Goal: Task Accomplishment & Management: Complete application form

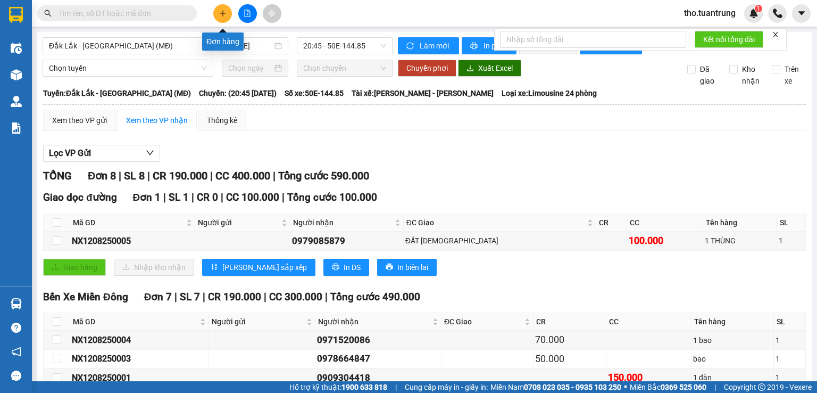
click at [225, 12] on icon "plus" at bounding box center [222, 13] width 7 height 7
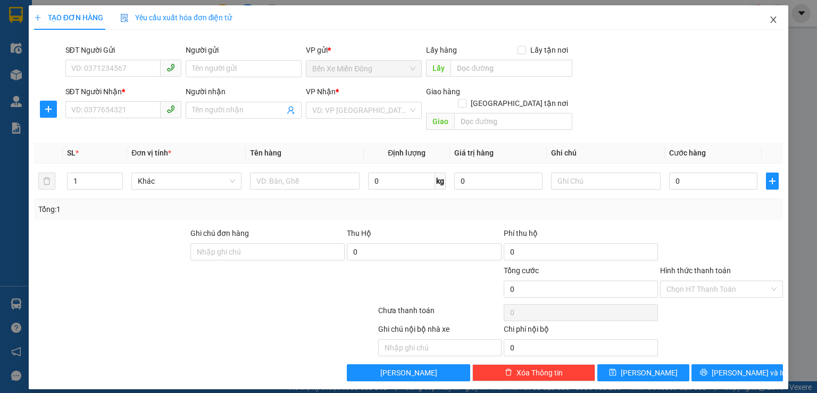
click at [775, 16] on icon "close" at bounding box center [773, 19] width 9 height 9
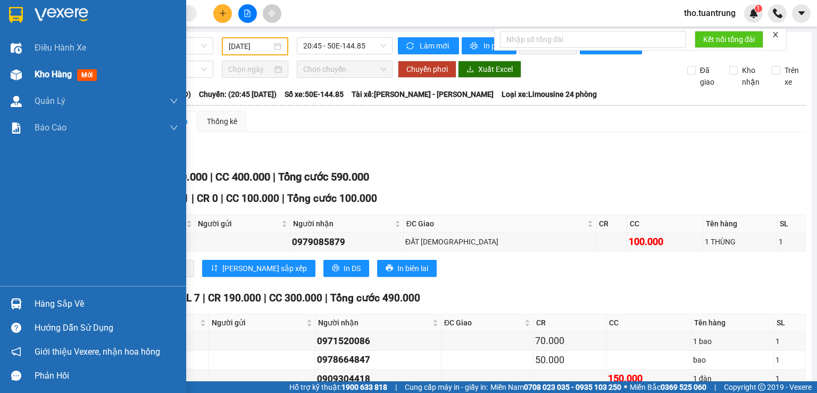
click at [45, 70] on span "Kho hàng" at bounding box center [53, 74] width 37 height 10
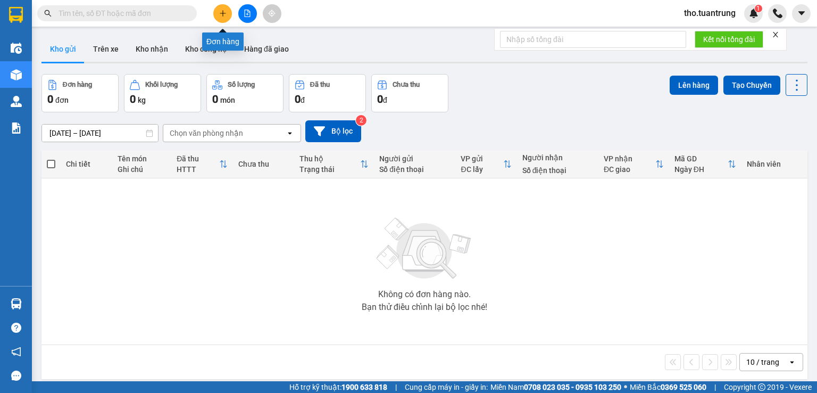
click at [221, 10] on icon "plus" at bounding box center [222, 13] width 7 height 7
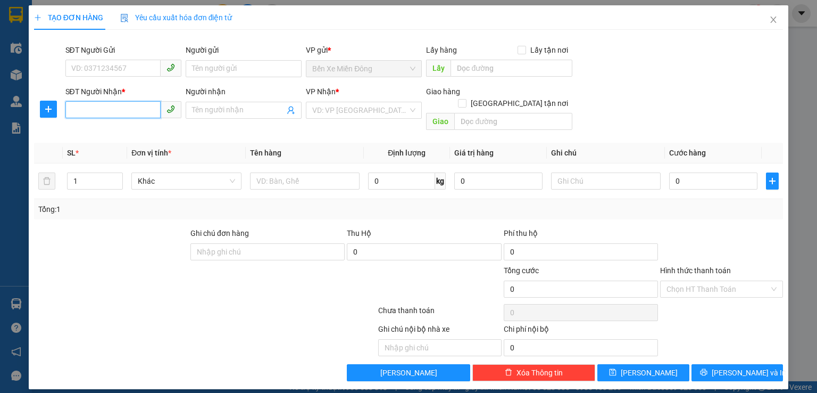
click at [130, 114] on input "SĐT Người Nhận *" at bounding box center [112, 109] width 95 height 17
click at [113, 114] on input "SĐT Người Nhận *" at bounding box center [112, 109] width 95 height 17
type input "0985151998"
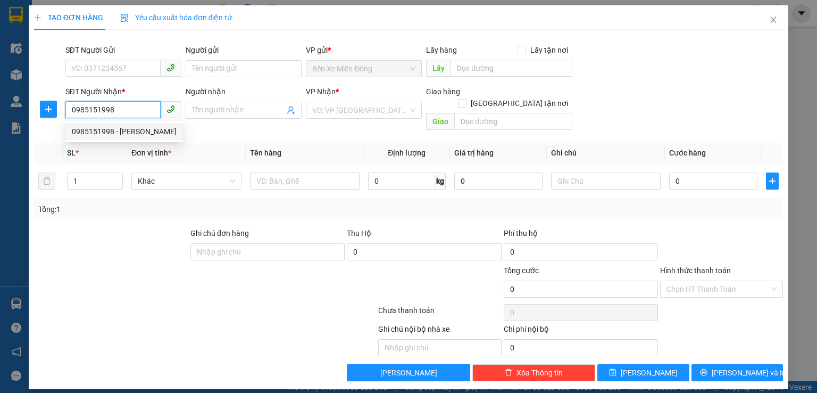
click at [143, 132] on div "0985151998 - [PERSON_NAME]" at bounding box center [124, 132] width 105 height 12
type input "[PERSON_NAME]"
type input "250.000"
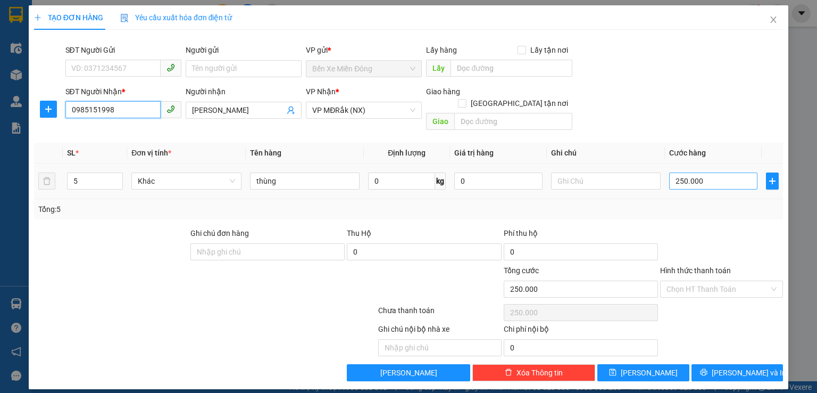
type input "0985151998"
click at [722, 172] on input "250.000" at bounding box center [713, 180] width 88 height 17
click at [113, 173] on span "Increase Value" at bounding box center [117, 178] width 12 height 10
type input "4"
click at [708, 172] on input "250.000" at bounding box center [713, 180] width 88 height 17
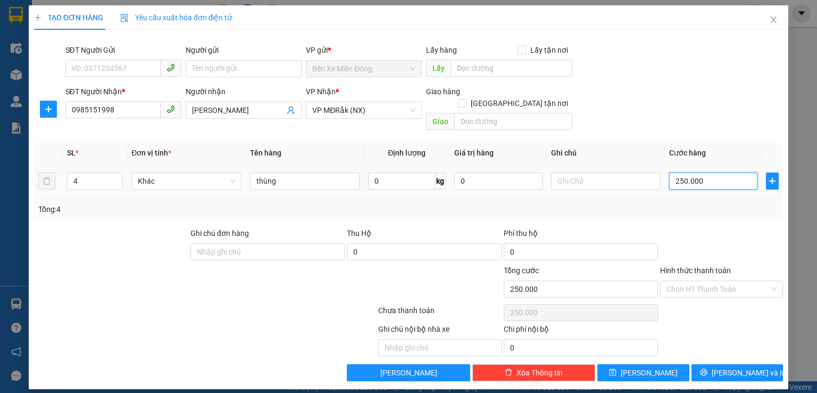
type input "2"
type input "20"
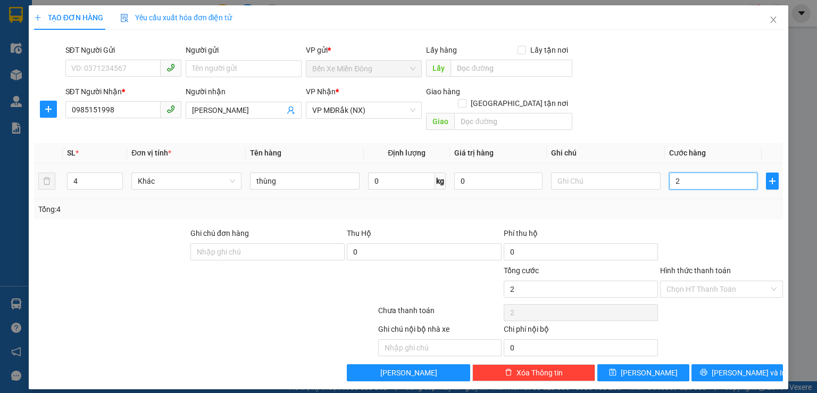
type input "20"
type input "200"
type input "2.000"
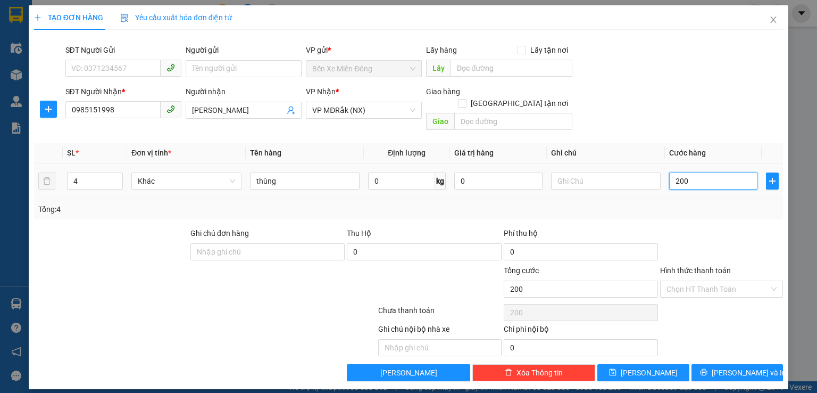
type input "2.000"
type input "20.000"
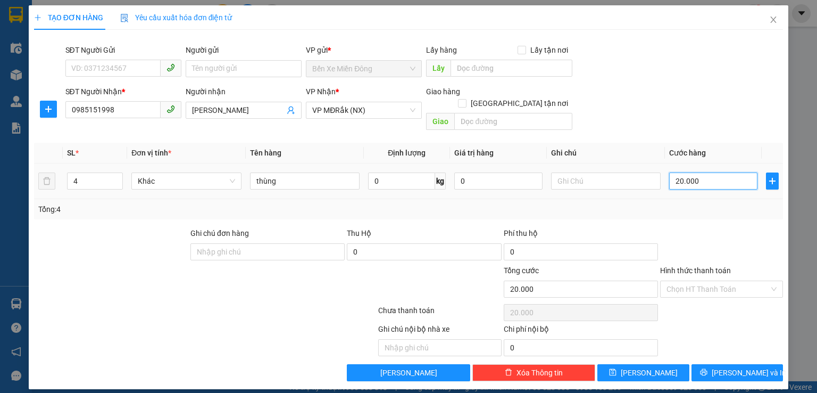
type input "200.000"
click at [755, 366] on span "[PERSON_NAME] và In" at bounding box center [749, 372] width 74 height 12
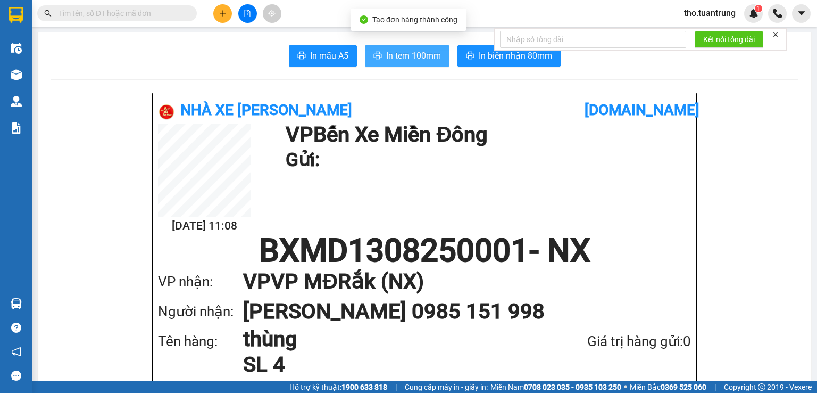
click at [413, 58] on span "In tem 100mm" at bounding box center [413, 55] width 55 height 13
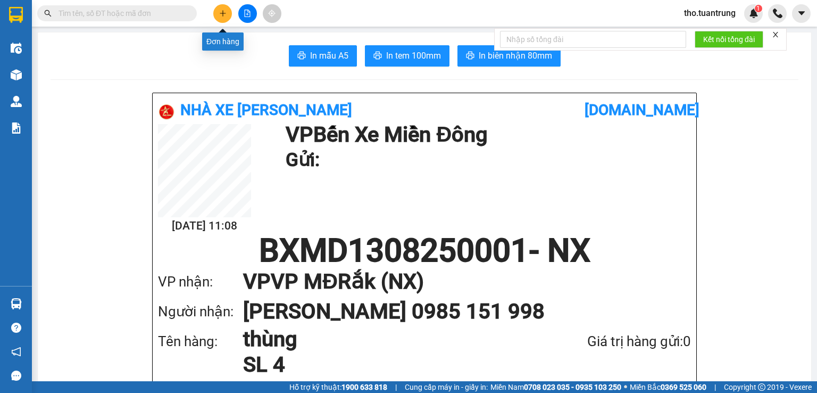
click at [220, 15] on icon "plus" at bounding box center [222, 13] width 7 height 7
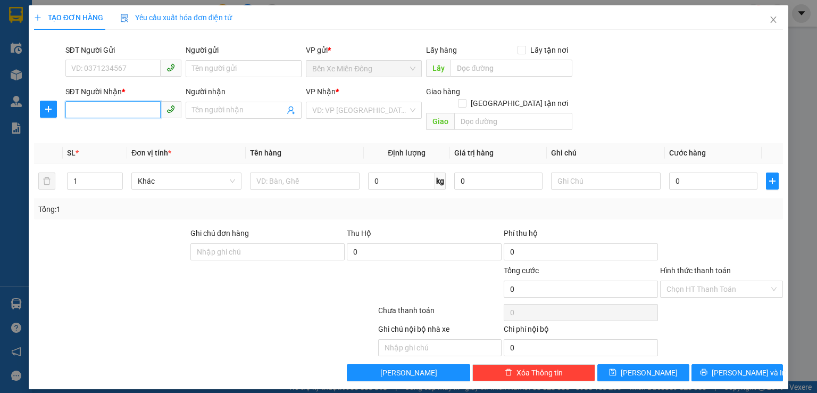
click at [132, 105] on input "SĐT Người Nhận *" at bounding box center [112, 109] width 95 height 17
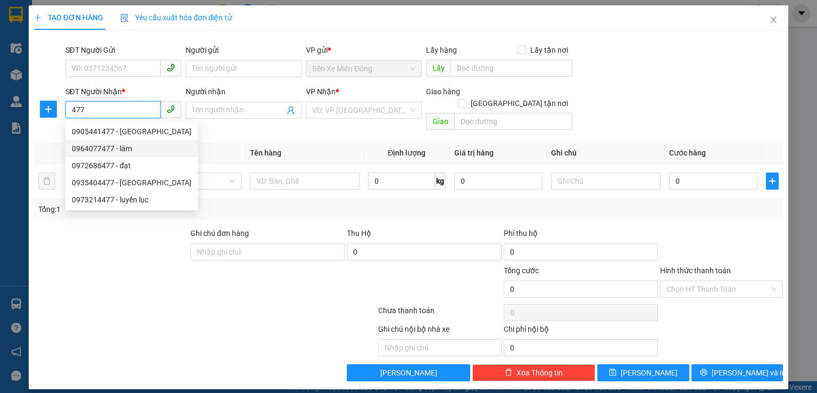
click at [155, 151] on div "0964077477 - lâm" at bounding box center [132, 149] width 120 height 12
type input "0964077477"
type input "lâm"
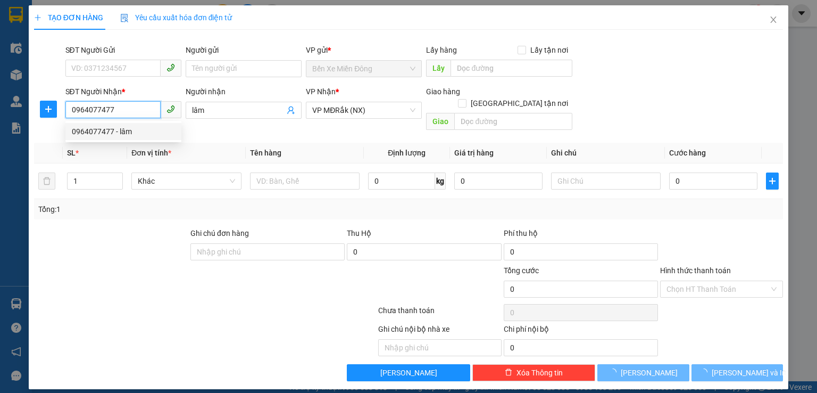
type input "80.000"
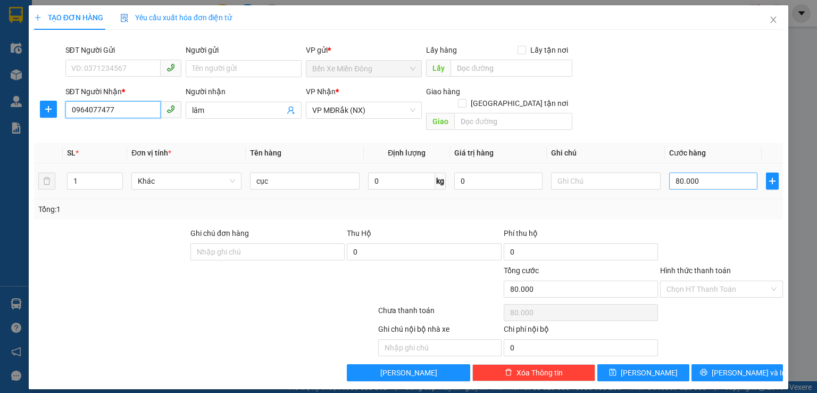
type input "0964077477"
click at [728, 172] on input "80.000" at bounding box center [713, 180] width 88 height 17
type input "4"
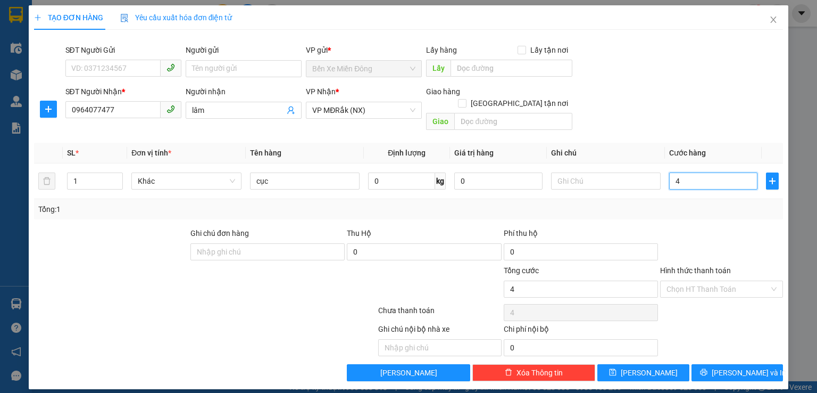
type input "0"
type input "4"
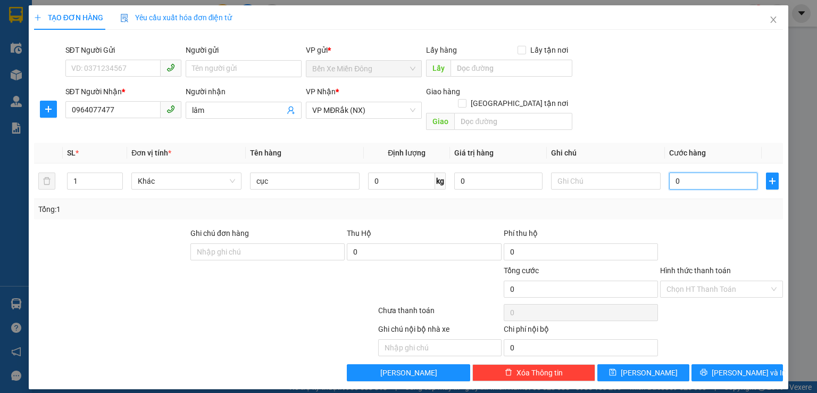
type input "04"
type input "40"
type input "040"
type input "400"
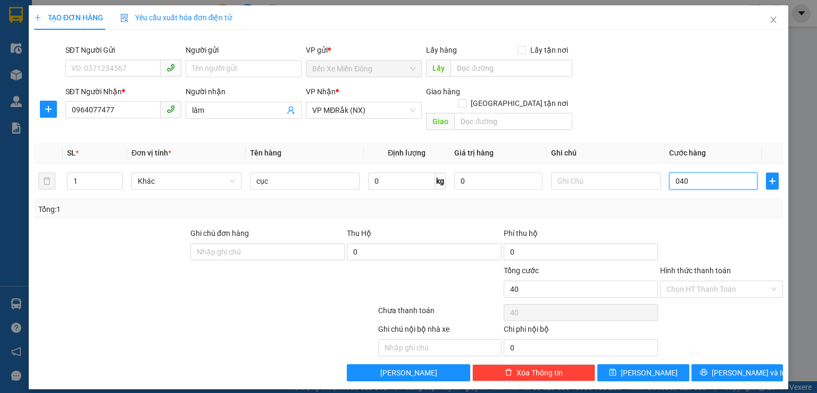
type input "400"
type input "0.400"
type input "4.000"
type input "04.000"
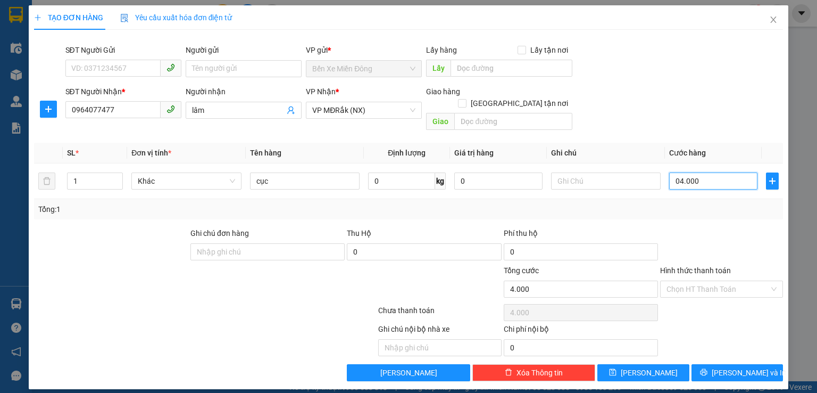
type input "40.000"
type input "040.000"
type input "400.000"
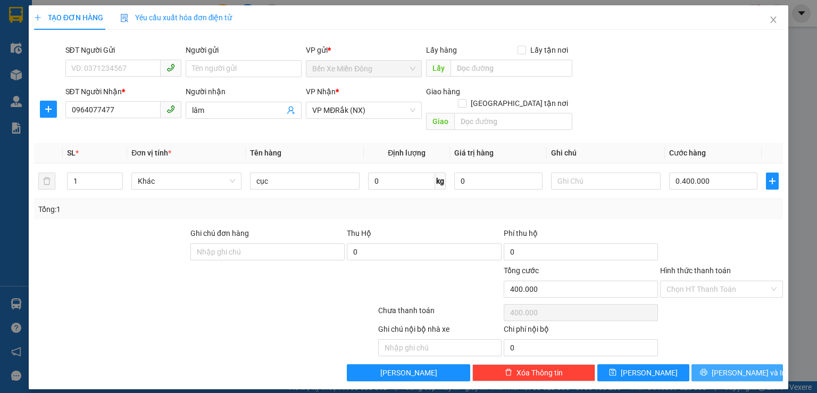
type input "400.000"
click at [750, 366] on span "[PERSON_NAME] và In" at bounding box center [749, 372] width 74 height 12
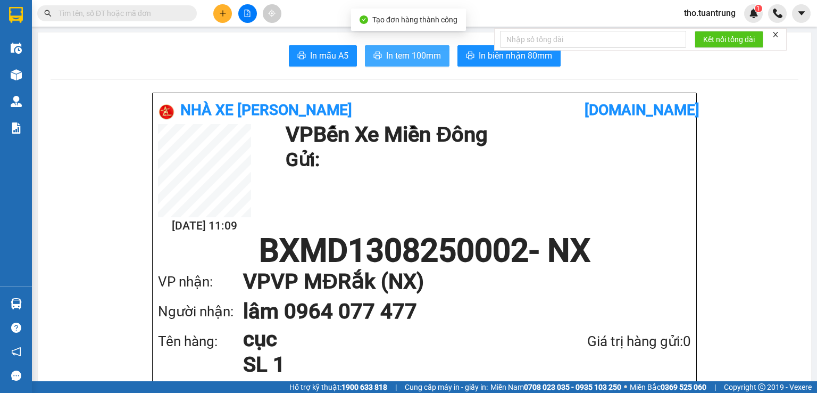
click at [406, 57] on span "In tem 100mm" at bounding box center [413, 55] width 55 height 13
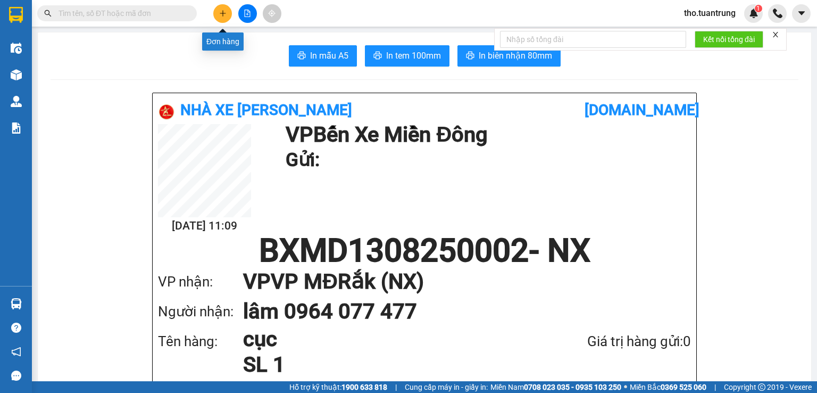
click at [224, 15] on icon "plus" at bounding box center [222, 13] width 7 height 7
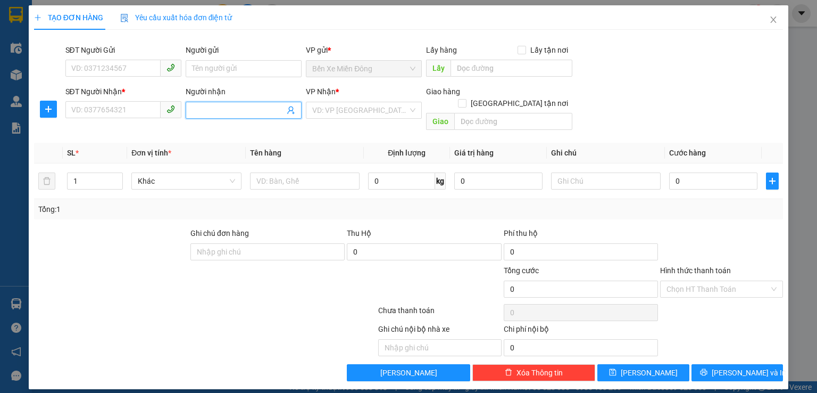
drag, startPoint x: 217, startPoint y: 102, endPoint x: 240, endPoint y: 52, distance: 55.7
click at [215, 102] on span at bounding box center [244, 110] width 116 height 17
type input "my ha"
click at [243, 155] on div "Mỹ Hà - 0974563000" at bounding box center [244, 148] width 116 height 17
type input "0974563000"
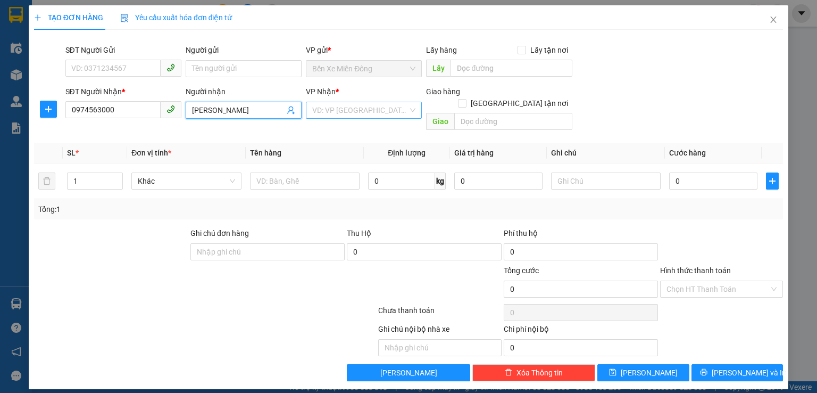
type input "[PERSON_NAME]"
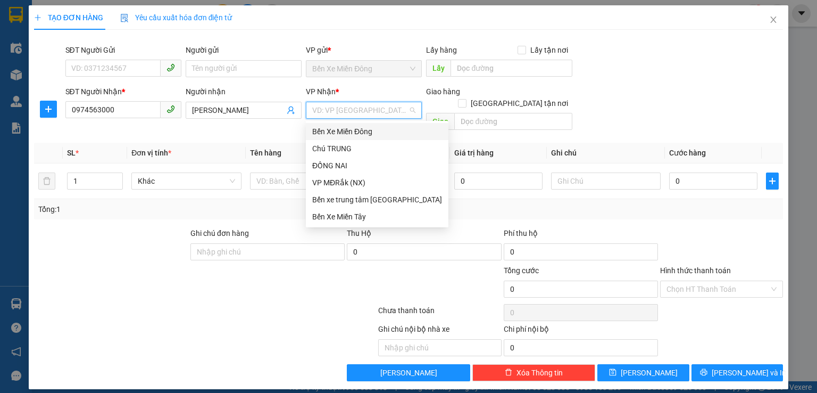
click at [347, 113] on input "search" at bounding box center [360, 110] width 96 height 16
click at [357, 183] on div "VP MĐRắk (NX)" at bounding box center [377, 183] width 130 height 12
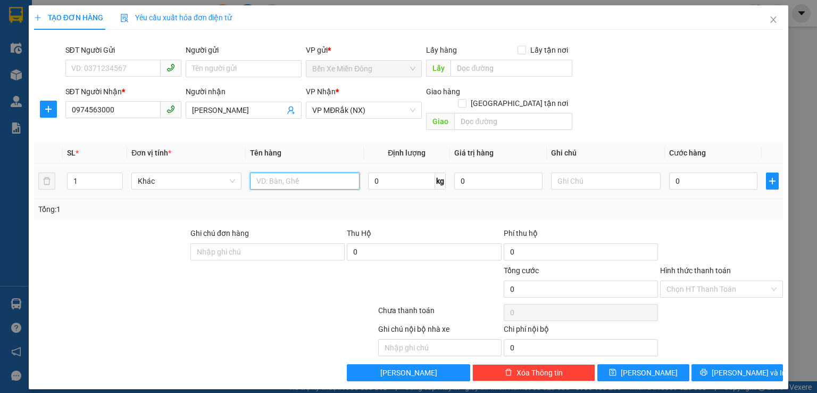
click at [283, 172] on input "text" at bounding box center [305, 180] width 110 height 17
type input "thung"
click at [697, 172] on input "0" at bounding box center [713, 180] width 88 height 17
type input "8"
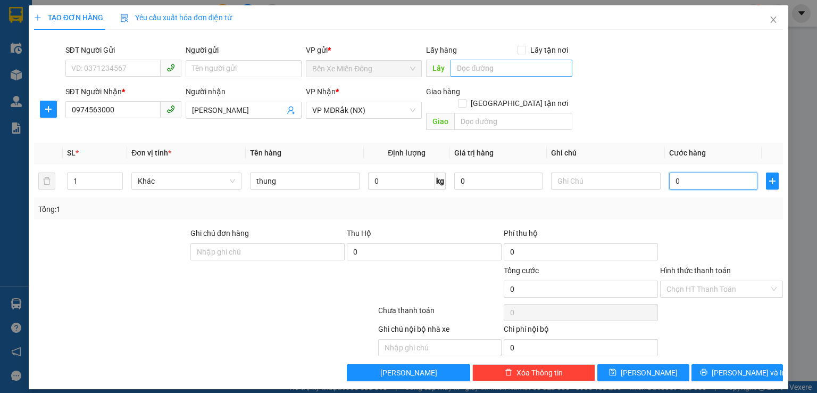
type input "8"
type input "80"
type input "800"
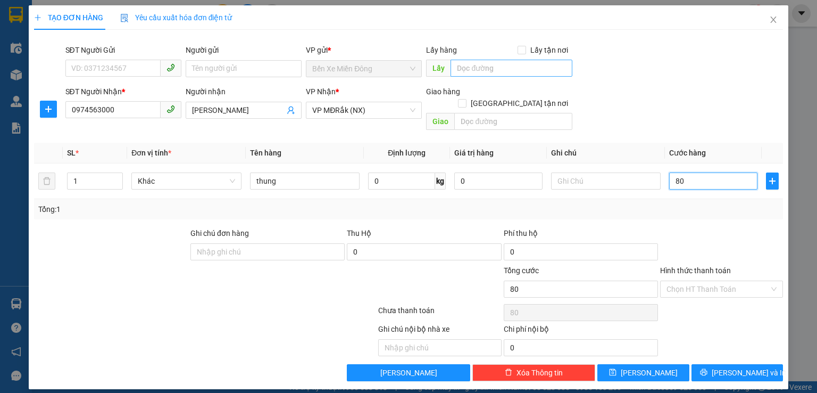
type input "800"
type input "8.000"
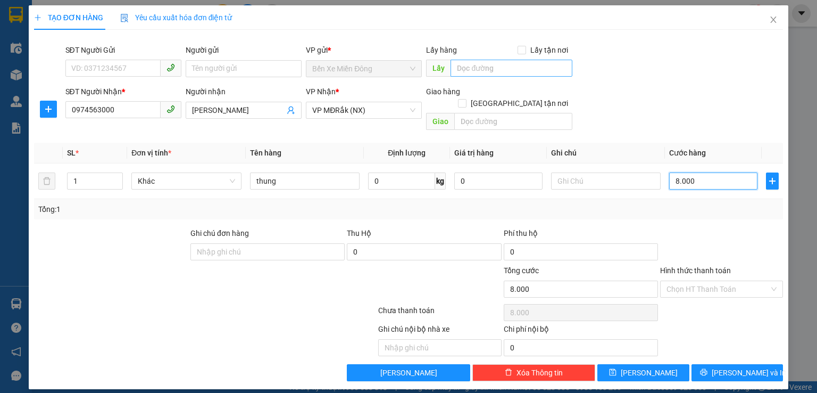
type input "80.000"
click at [741, 281] on input "Hình thức thanh toán" at bounding box center [717, 289] width 103 height 16
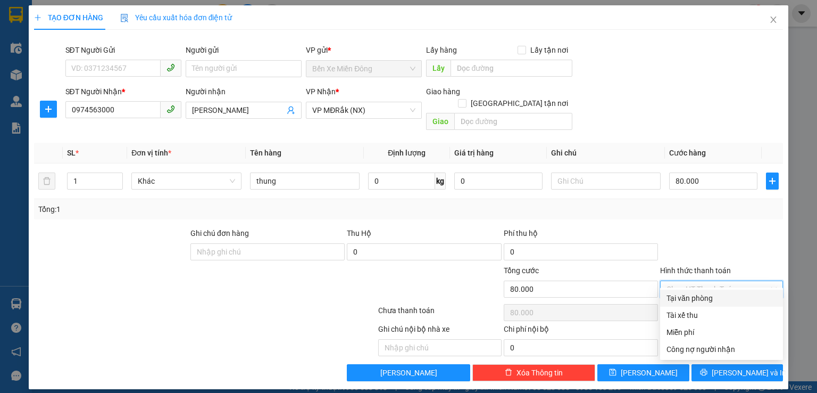
click at [741, 301] on div "Tại văn phòng" at bounding box center [721, 298] width 110 height 12
type input "0"
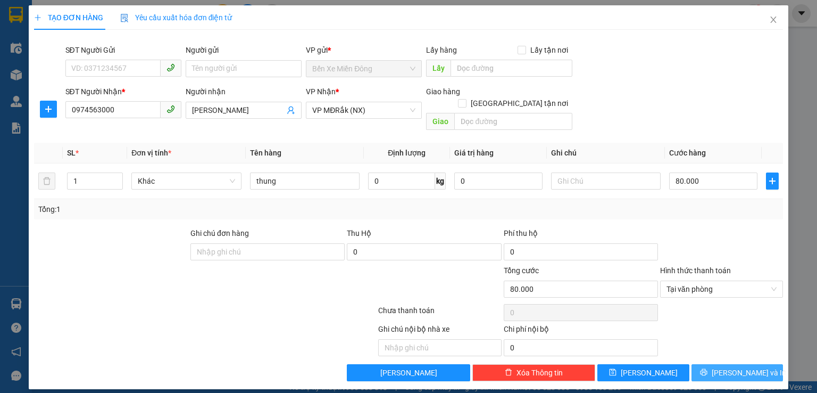
click at [738, 365] on button "[PERSON_NAME] và In" at bounding box center [737, 372] width 92 height 17
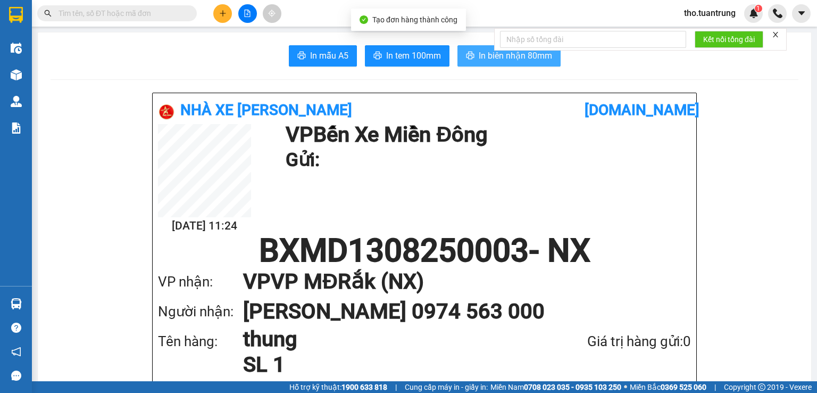
click at [482, 53] on span "In biên nhận 80mm" at bounding box center [515, 55] width 73 height 13
